Goal: Obtain resource: Obtain resource

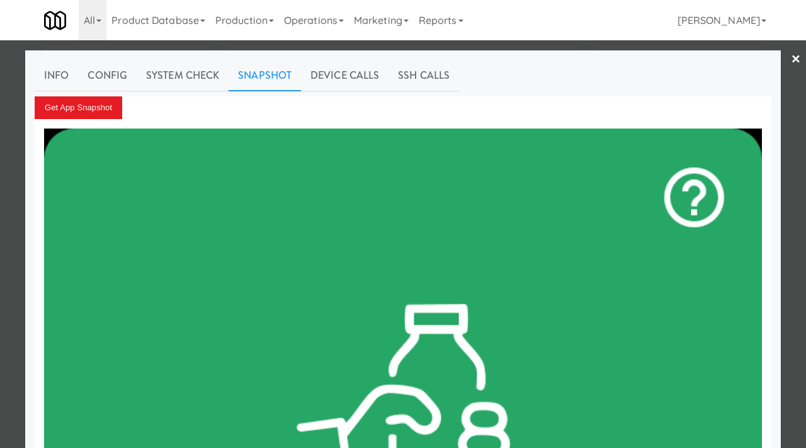
click at [132, 45] on div at bounding box center [403, 224] width 806 height 448
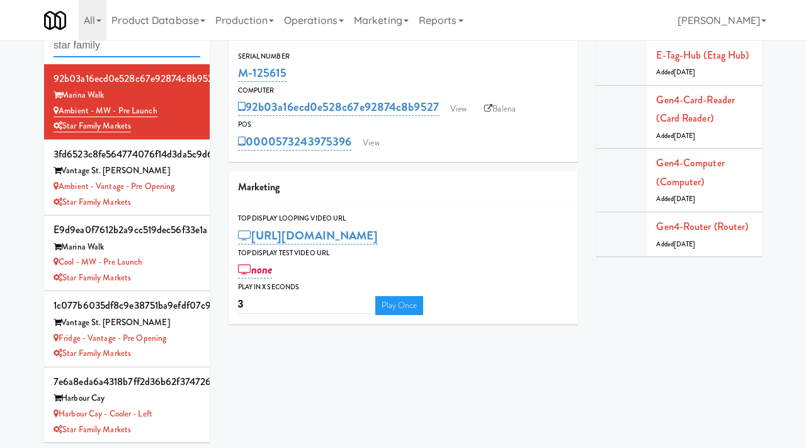
drag, startPoint x: 118, startPoint y: 46, endPoint x: 27, endPoint y: 38, distance: 91.6
click at [27, 38] on body "Okay Okay Select date: previous 2025-Aug next Su Mo Tu We Th Fr Sa 27 28 29 30 …" at bounding box center [403, 228] width 806 height 448
type input "aqua"
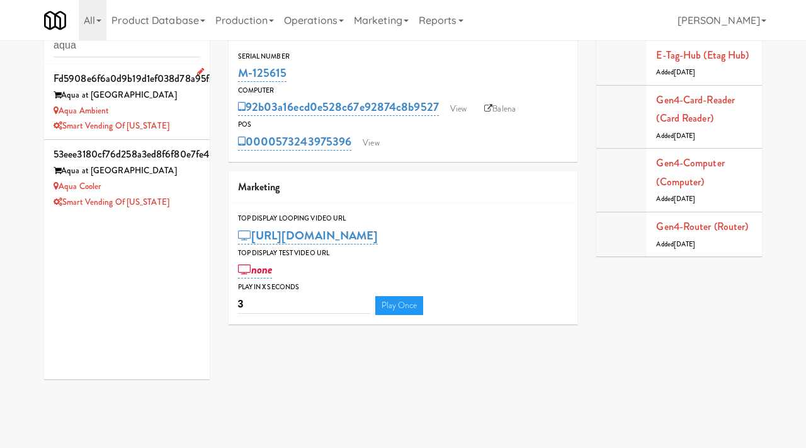
click at [166, 116] on div "Aqua Ambient" at bounding box center [127, 111] width 147 height 16
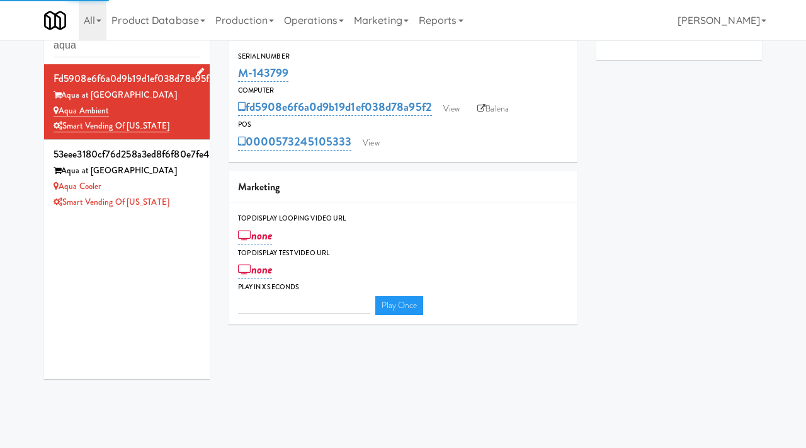
type input "3"
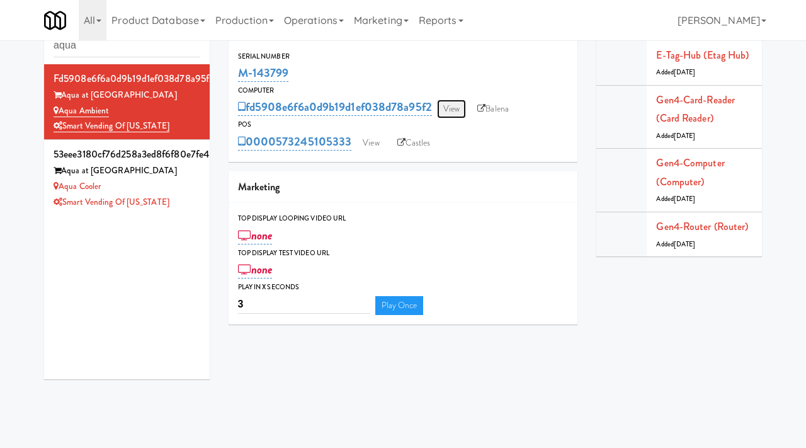
click at [461, 104] on link "View" at bounding box center [451, 108] width 29 height 19
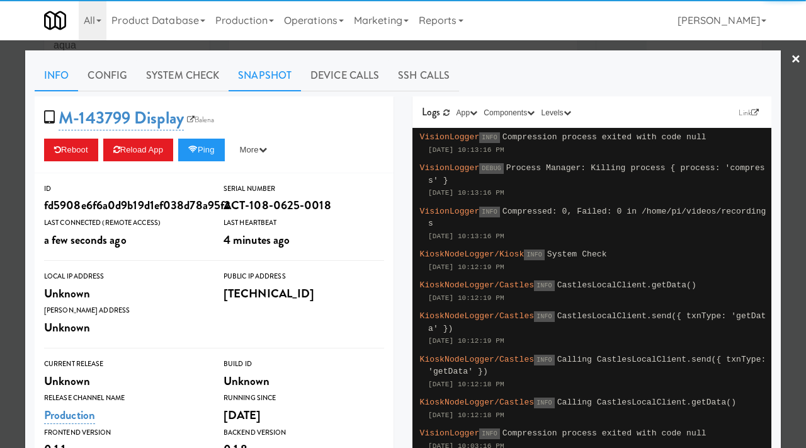
click at [253, 70] on link "Snapshot" at bounding box center [264, 75] width 72 height 31
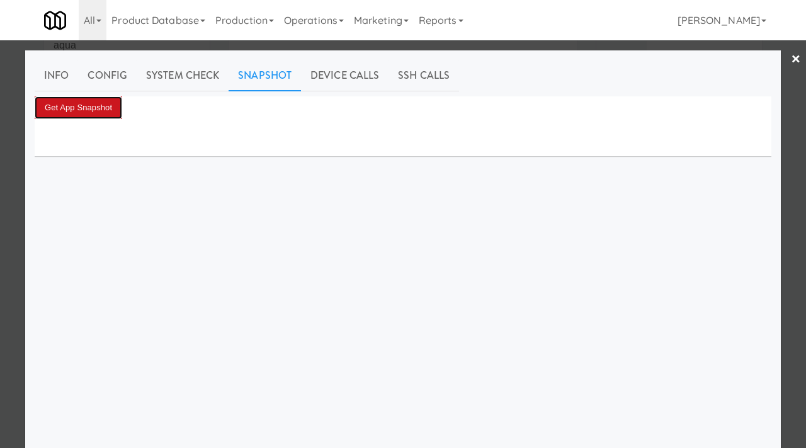
click at [64, 103] on button "Get App Snapshot" at bounding box center [78, 107] width 87 height 23
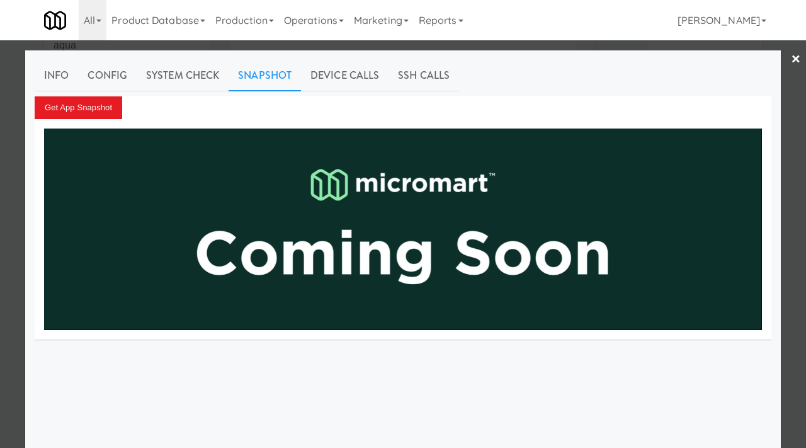
click at [0, 164] on div at bounding box center [403, 224] width 806 height 448
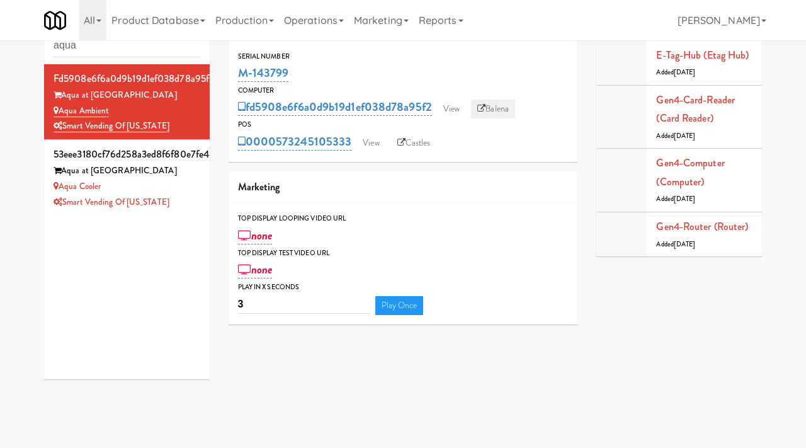
click at [492, 107] on link "Balena" at bounding box center [493, 108] width 44 height 19
